Goal: Task Accomplishment & Management: Manage account settings

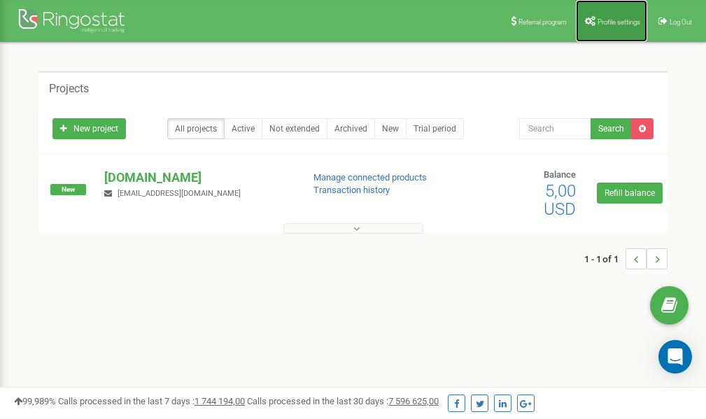
click at [603, 22] on span "Profile settings" at bounding box center [618, 22] width 43 height 8
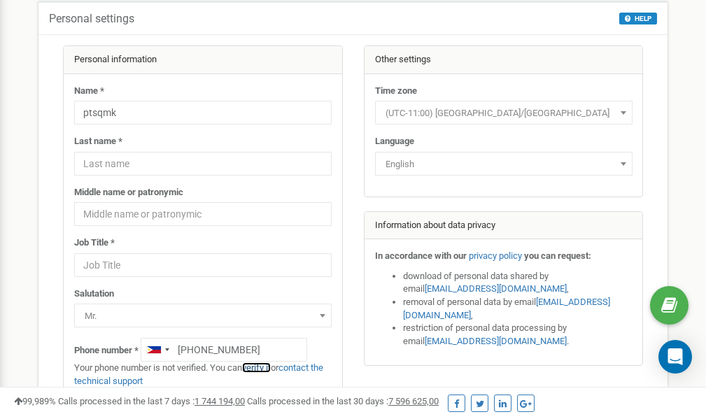
click at [267, 367] on link "verify it" at bounding box center [256, 367] width 29 height 10
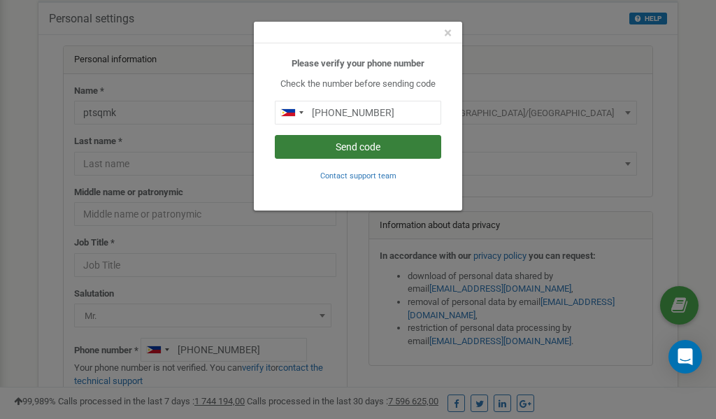
click at [354, 146] on button "Send code" at bounding box center [358, 147] width 166 height 24
